Goal: Information Seeking & Learning: Learn about a topic

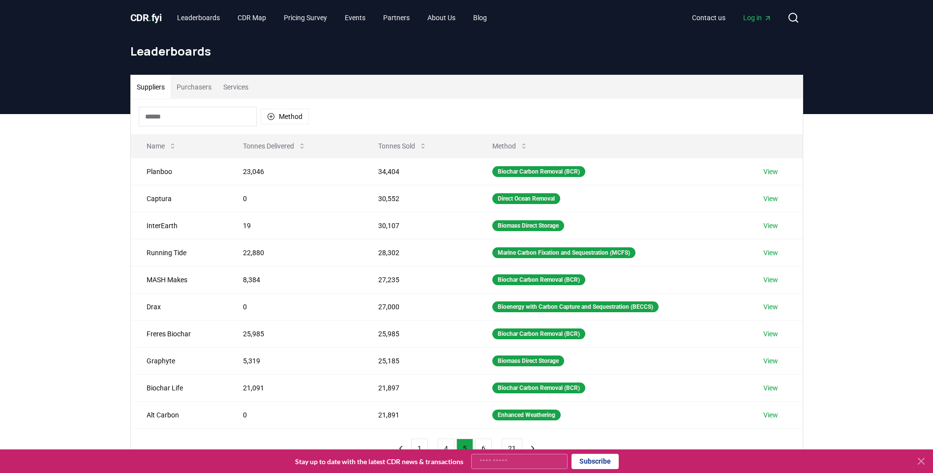
click at [199, 114] on input at bounding box center [198, 117] width 118 height 20
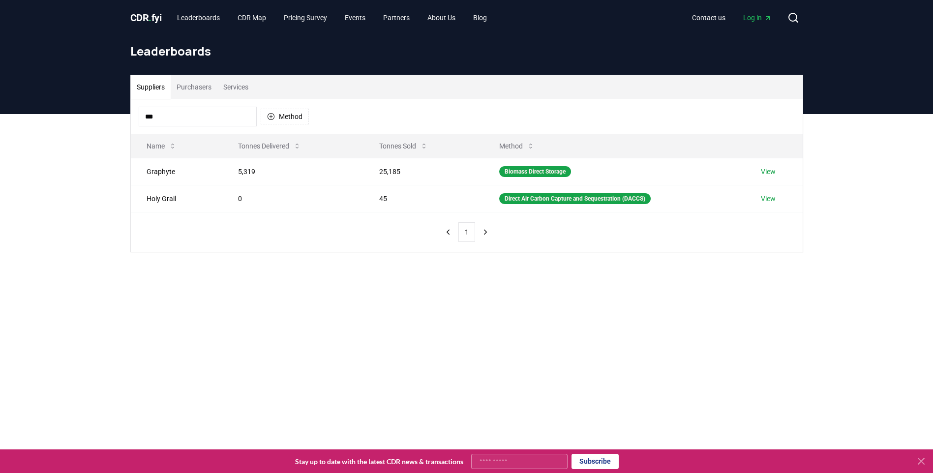
type input "****"
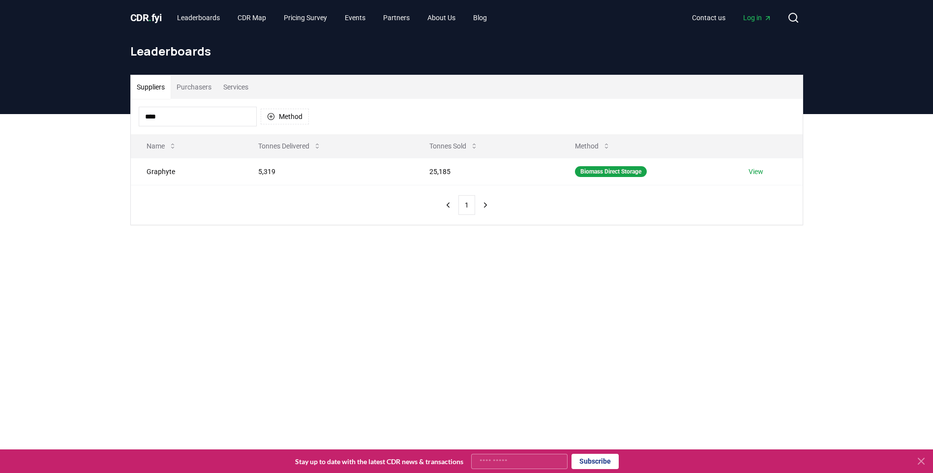
click at [182, 84] on button "Purchasers" at bounding box center [194, 87] width 47 height 24
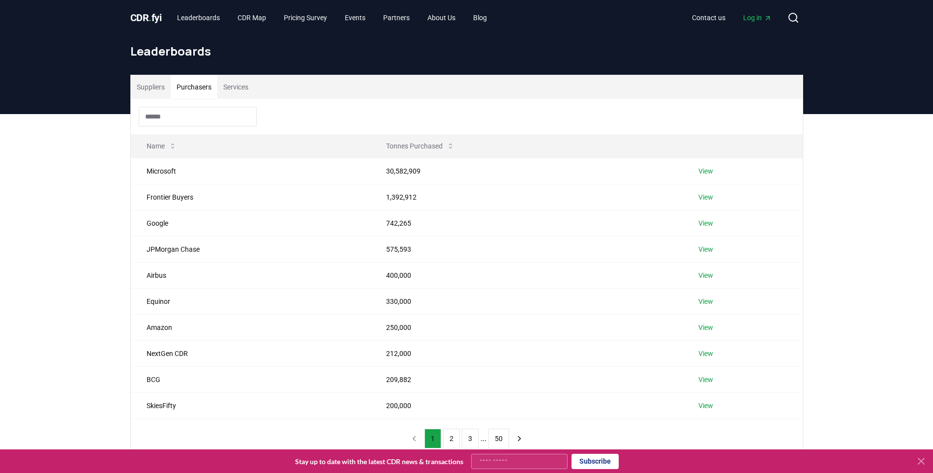
click at [148, 83] on button "Suppliers" at bounding box center [151, 87] width 40 height 24
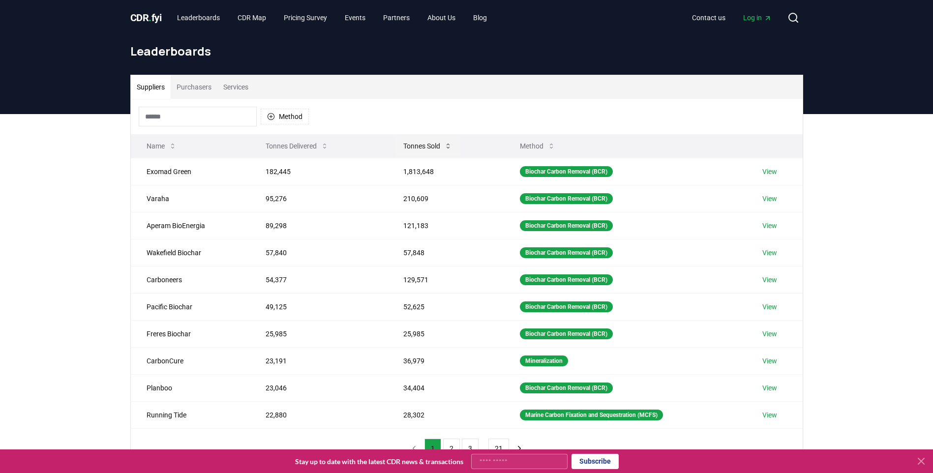
click at [430, 143] on button "Tonnes Sold" at bounding box center [427, 146] width 64 height 20
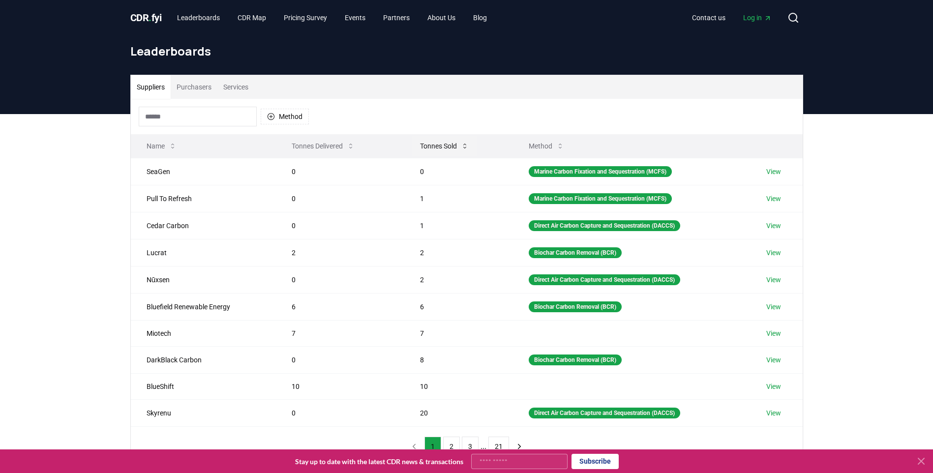
click at [430, 142] on button "Tonnes Sold" at bounding box center [444, 146] width 64 height 20
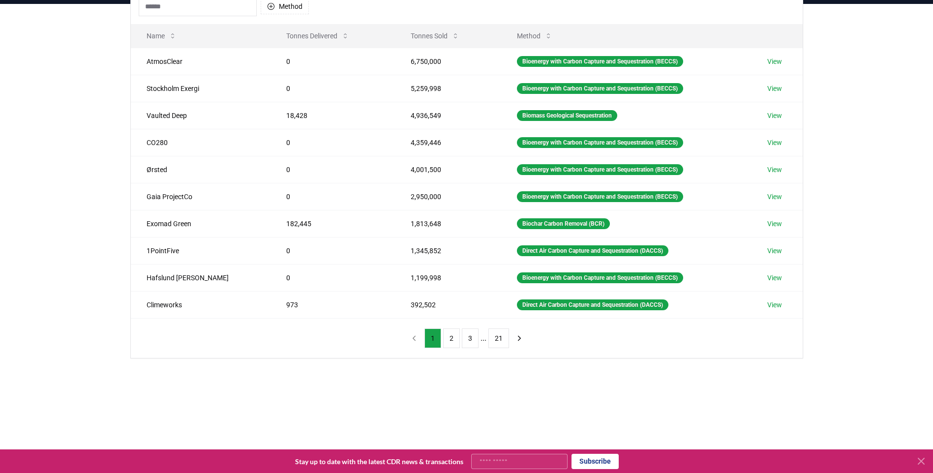
scroll to position [98, 0]
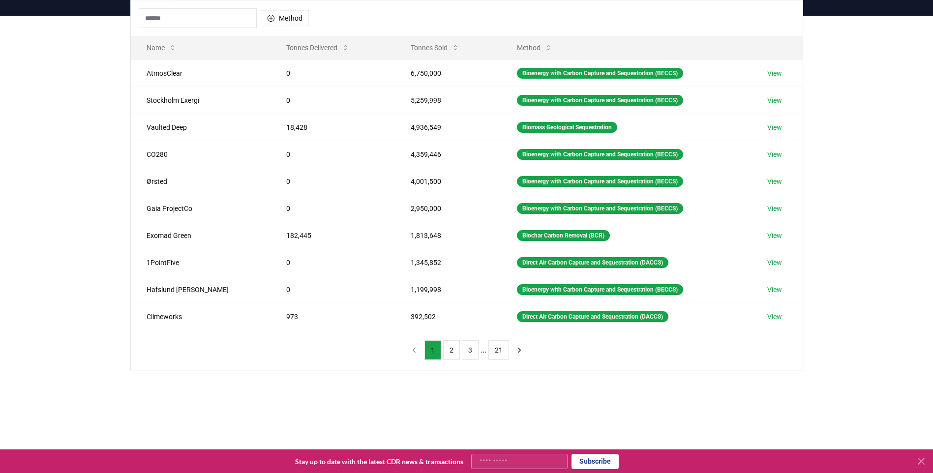
click at [470, 354] on button "3" at bounding box center [470, 350] width 17 height 20
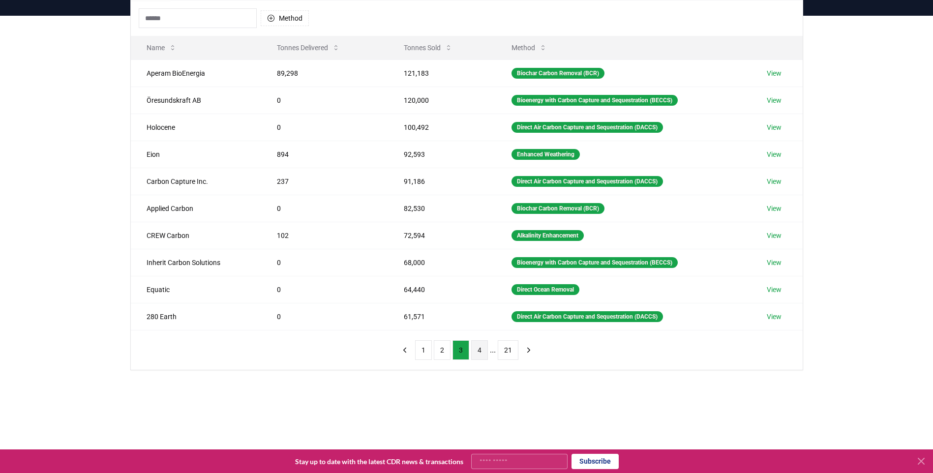
click at [479, 352] on button "4" at bounding box center [479, 350] width 17 height 20
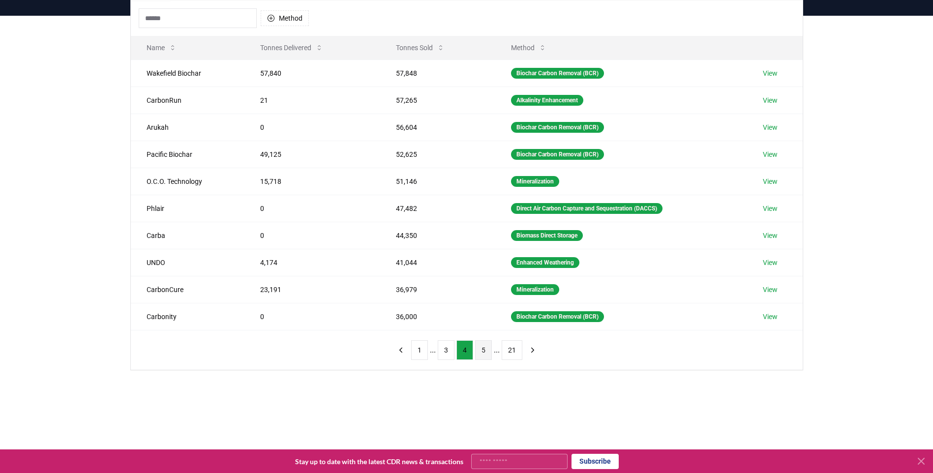
click at [483, 352] on button "5" at bounding box center [483, 350] width 17 height 20
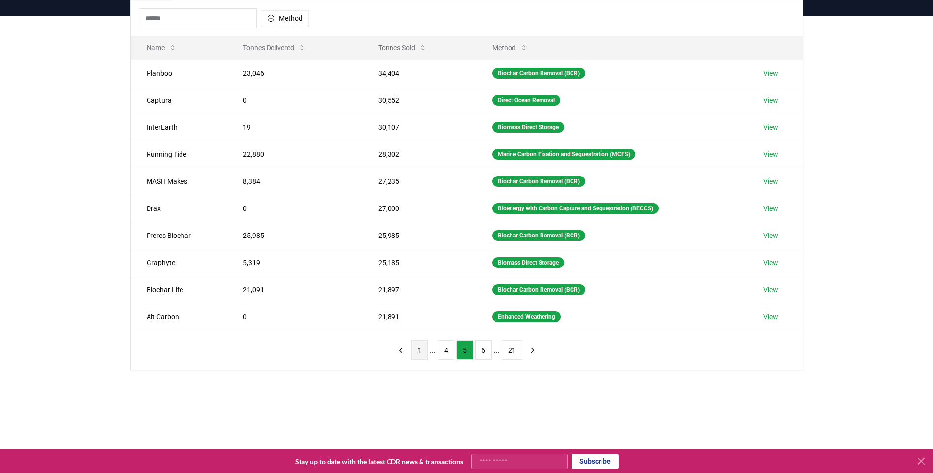
click at [419, 352] on button "1" at bounding box center [419, 350] width 17 height 20
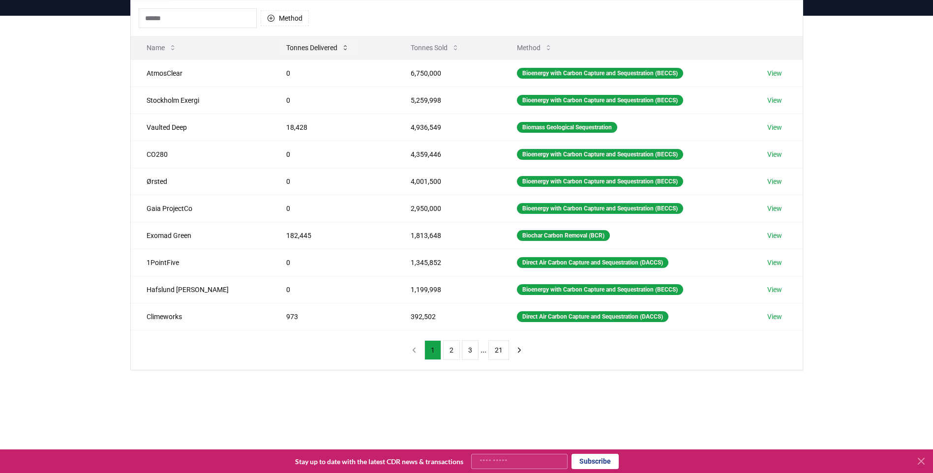
click at [278, 42] on button "Tonnes Delivered" at bounding box center [317, 48] width 79 height 20
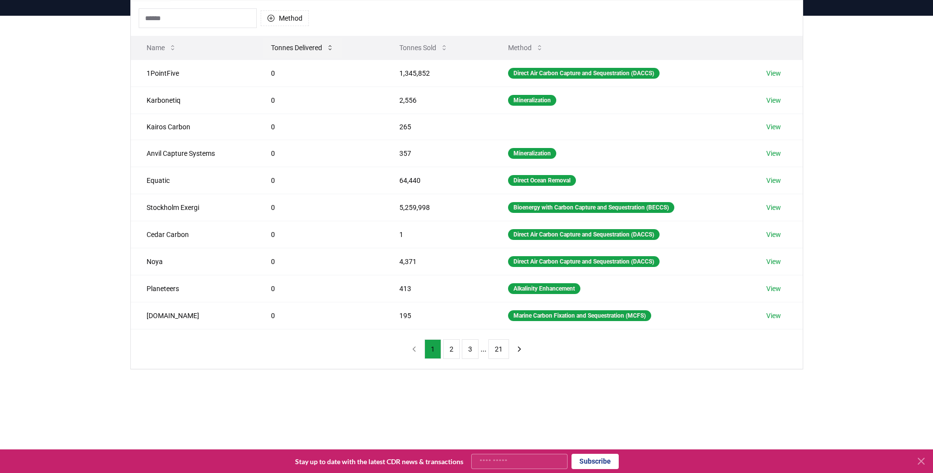
click at [310, 42] on button "Tonnes Delivered" at bounding box center [302, 48] width 79 height 20
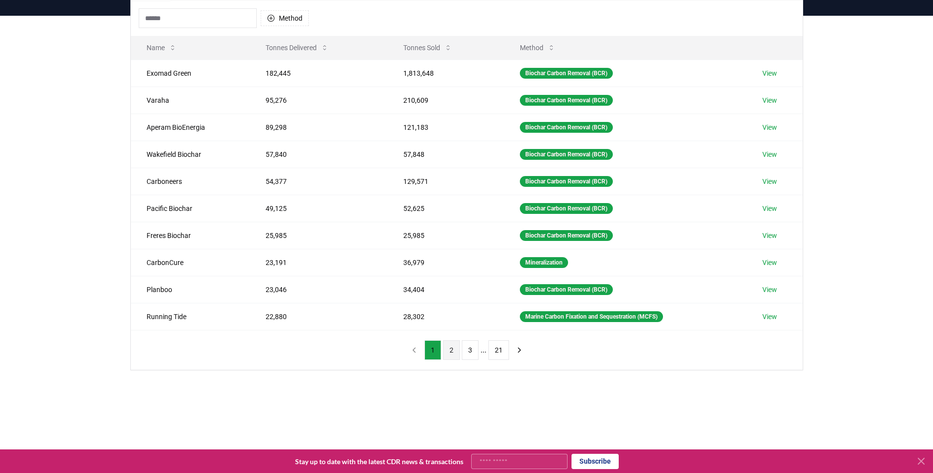
click at [456, 350] on button "2" at bounding box center [451, 350] width 17 height 20
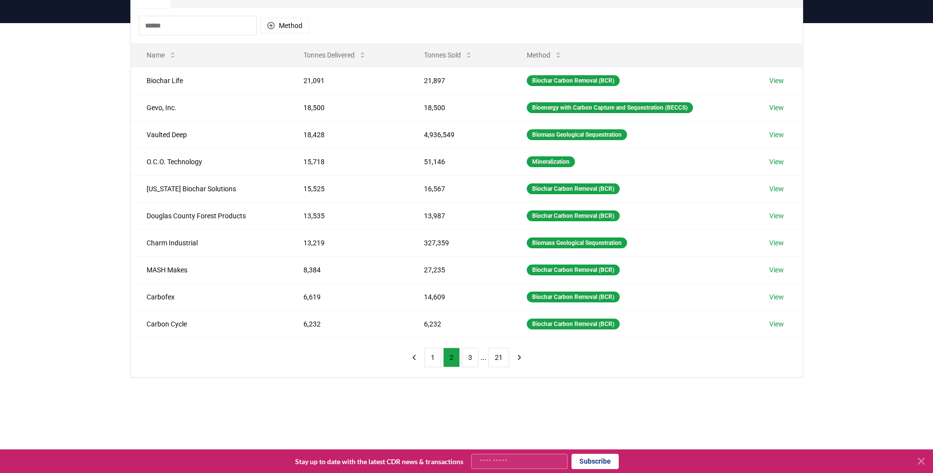
scroll to position [0, 0]
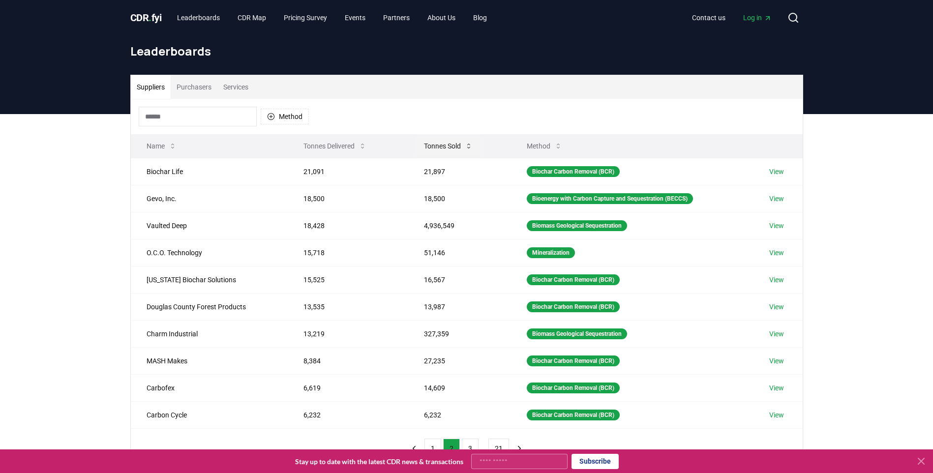
click at [451, 143] on button "Tonnes Sold" at bounding box center [448, 146] width 64 height 20
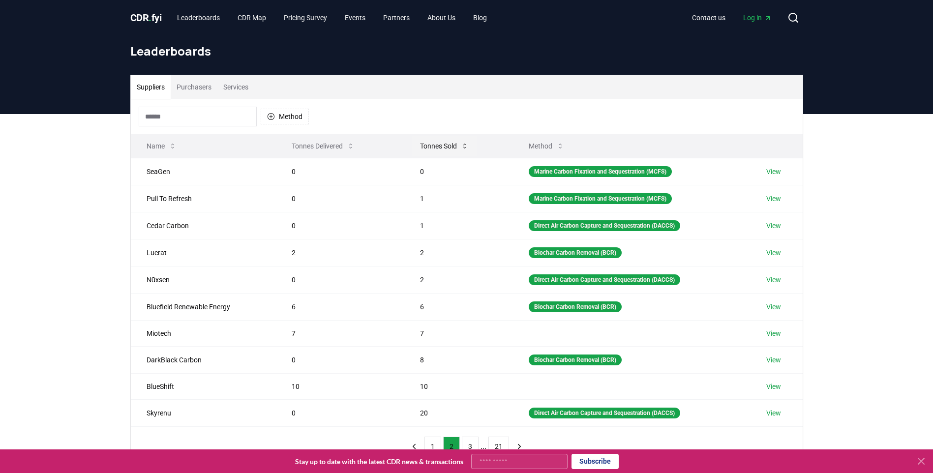
click at [450, 142] on button "Tonnes Sold" at bounding box center [444, 146] width 64 height 20
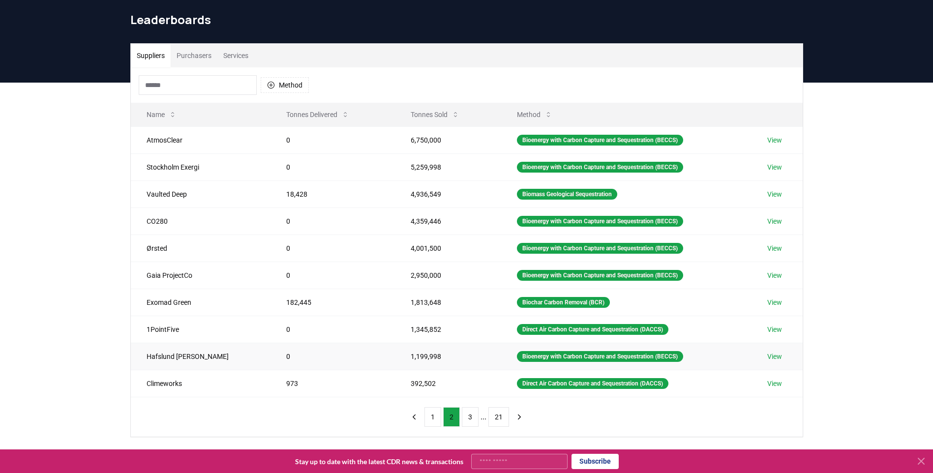
scroll to position [49, 0]
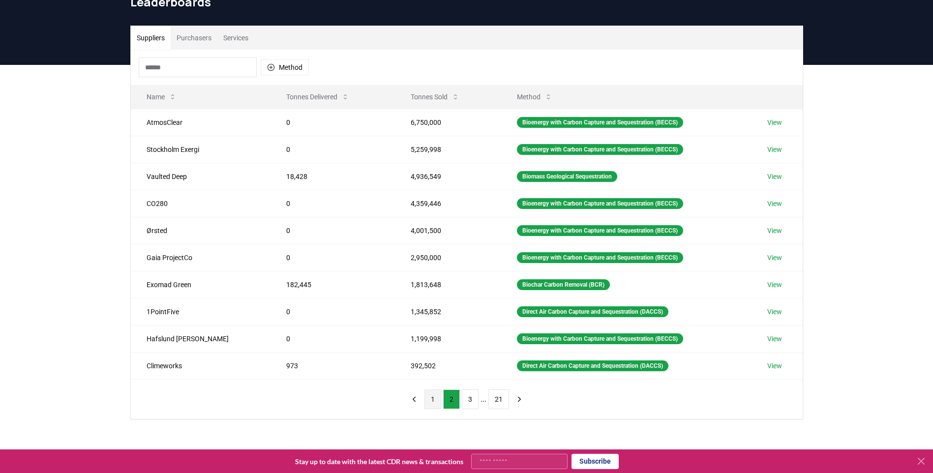
click at [437, 401] on button "1" at bounding box center [432, 399] width 17 height 20
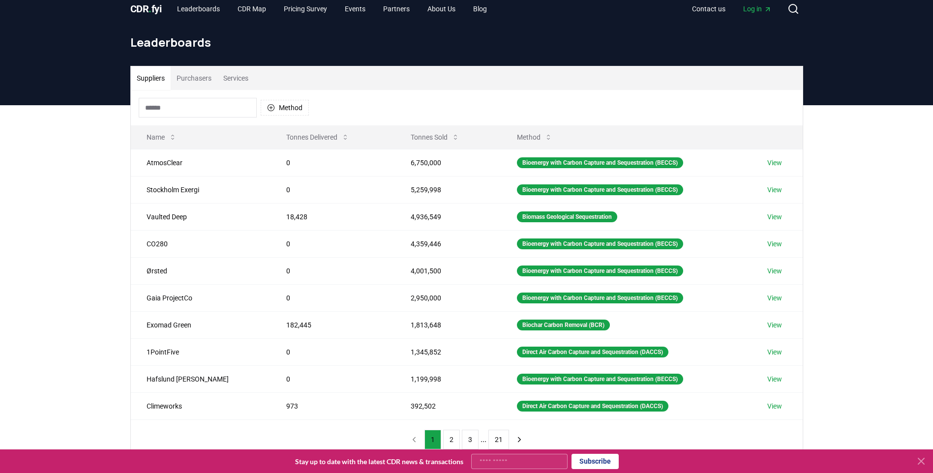
scroll to position [0, 0]
